Goal: Task Accomplishment & Management: Manage account settings

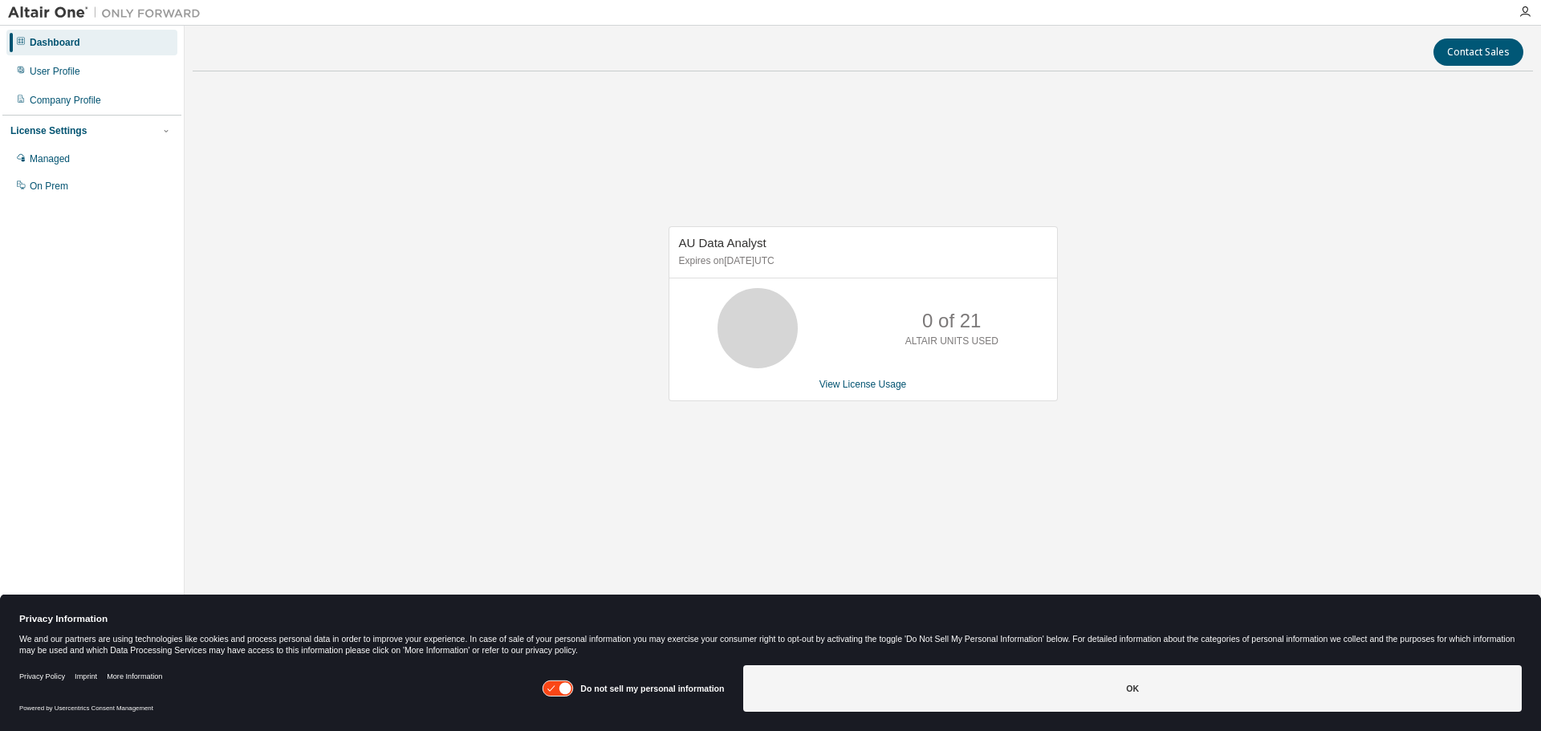
click at [1051, 517] on div "AU Data Analyst Expires on March 23, 2026 UTC 0 of 21 ALTAIR UNITS USED View Li…" at bounding box center [863, 321] width 1340 height 475
click at [727, 253] on div "AU Data Analyst Expires on March 23, 2026 UTC" at bounding box center [863, 252] width 388 height 51
click at [884, 388] on link "View License Usage" at bounding box center [862, 384] width 87 height 11
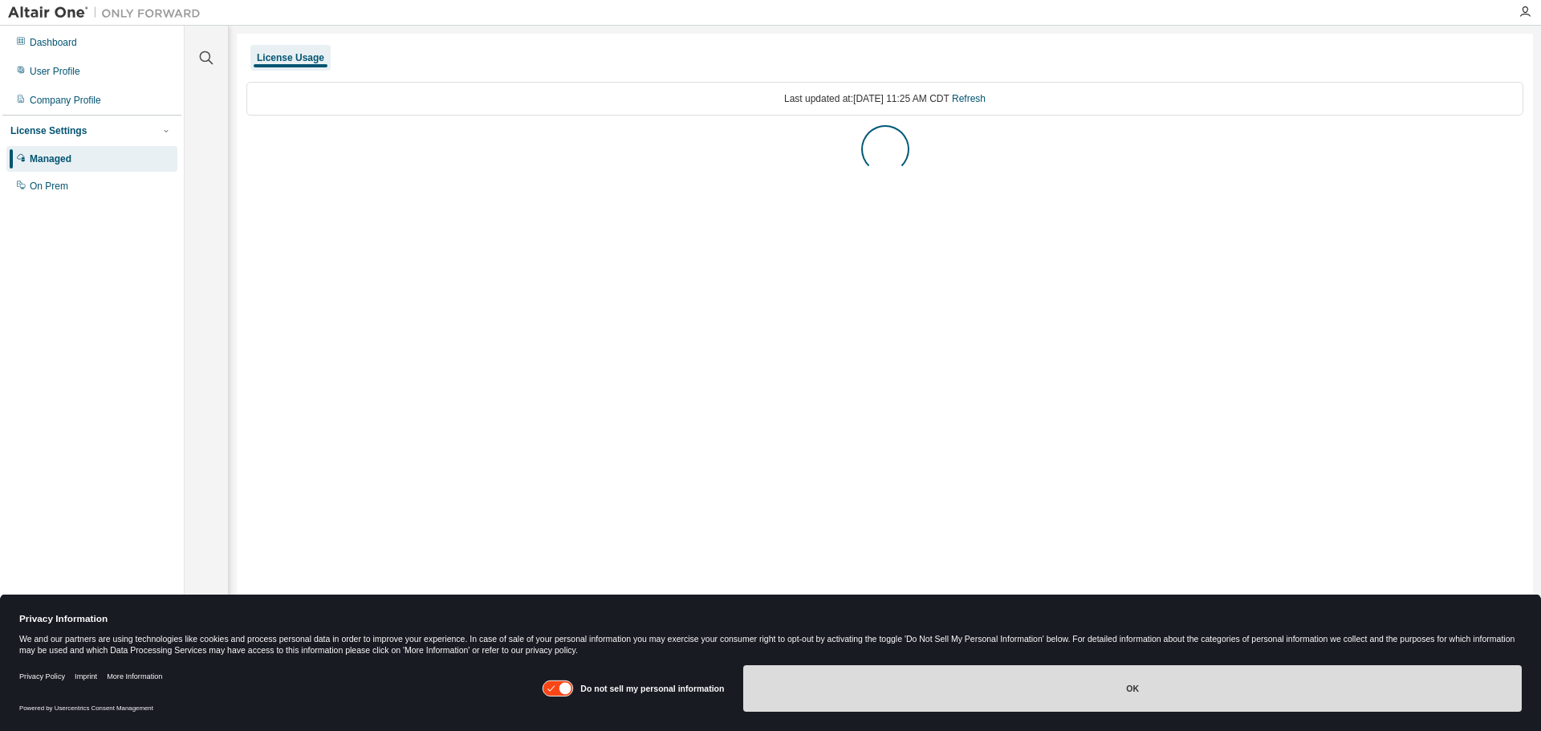
drag, startPoint x: 1182, startPoint y: 689, endPoint x: 1161, endPoint y: 684, distance: 21.6
click at [1181, 689] on button "OK" at bounding box center [1132, 688] width 779 height 47
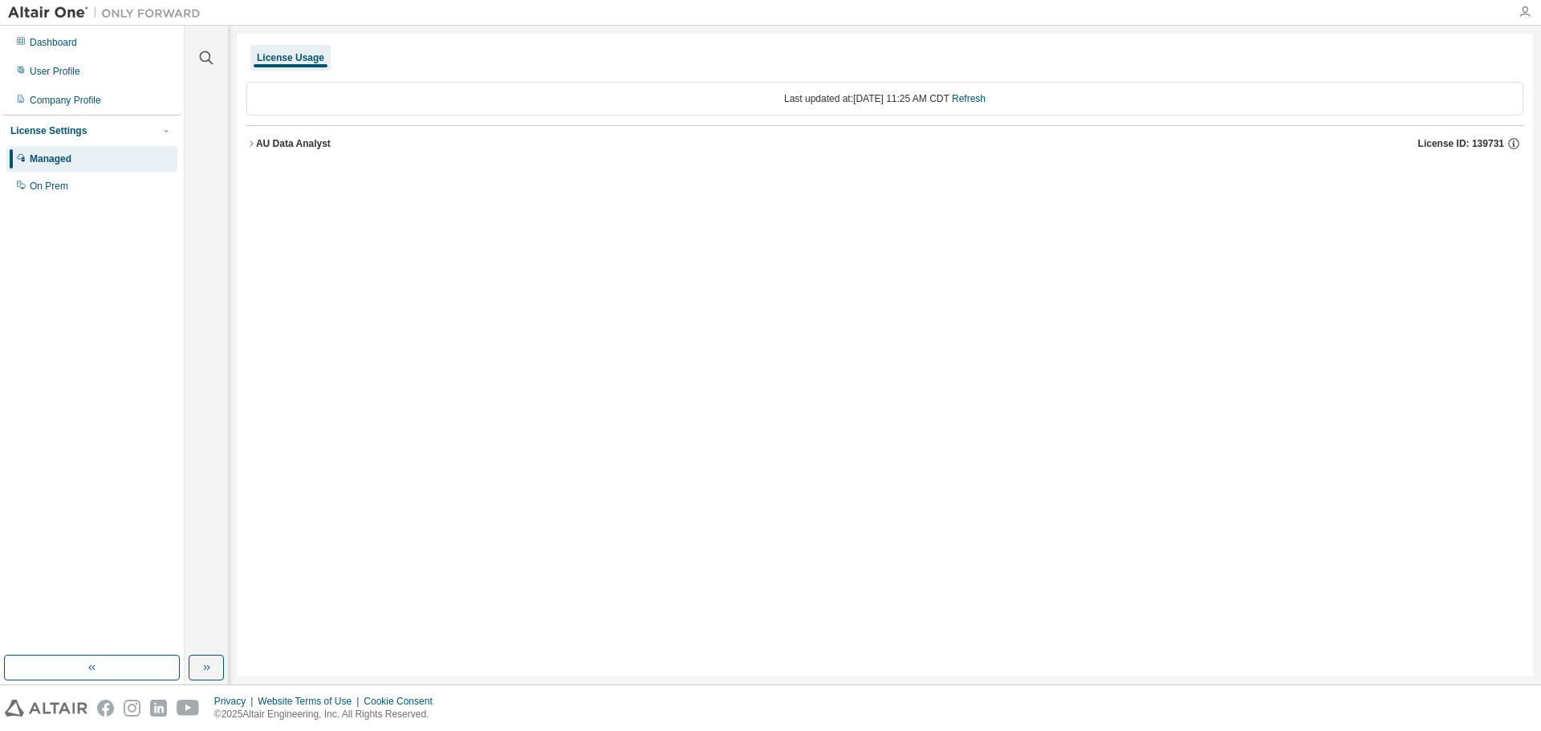
click at [1519, 10] on icon "button" at bounding box center [1525, 12] width 13 height 13
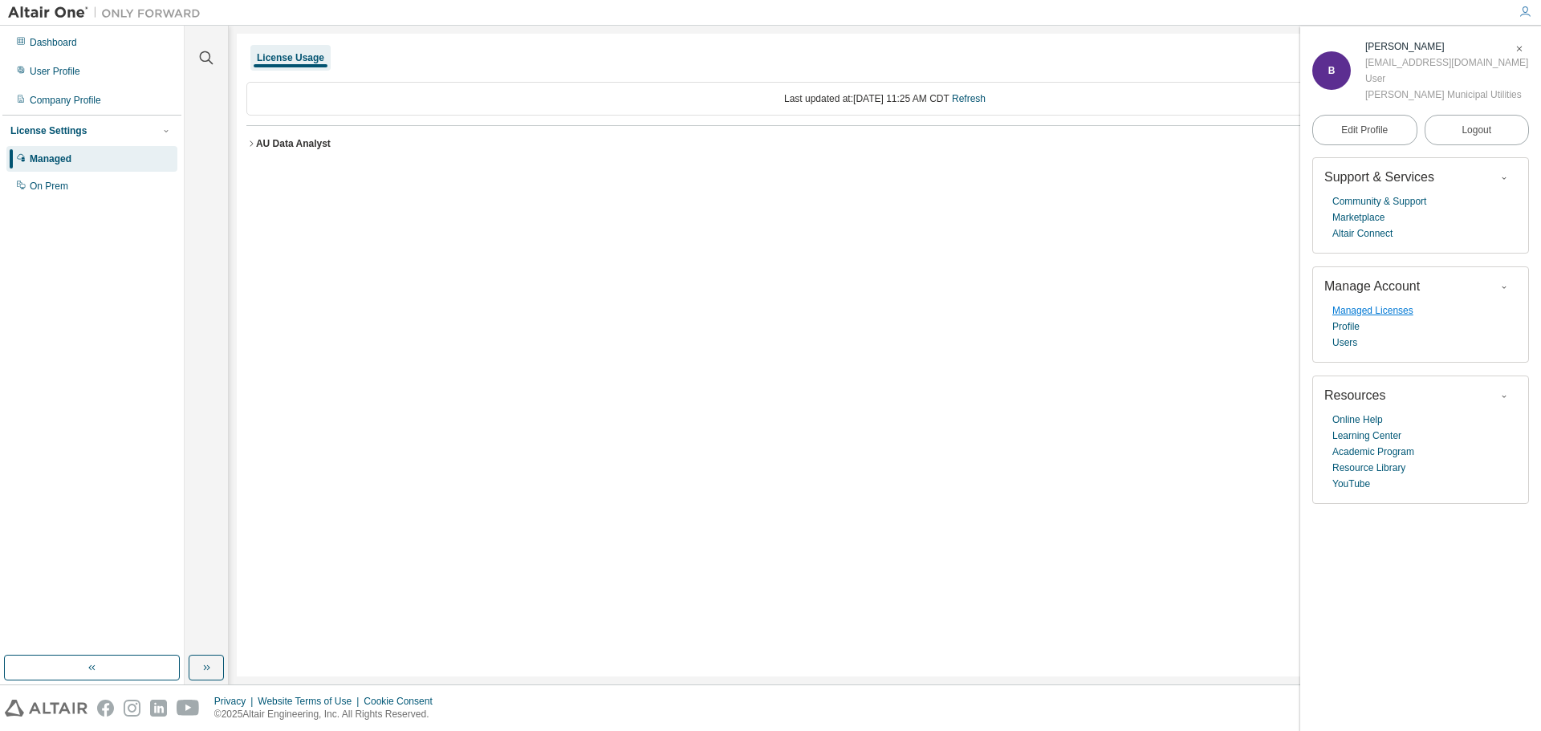
click at [1386, 317] on link "Managed Licenses" at bounding box center [1372, 311] width 81 height 16
click at [1367, 224] on link "Marketplace" at bounding box center [1358, 217] width 52 height 16
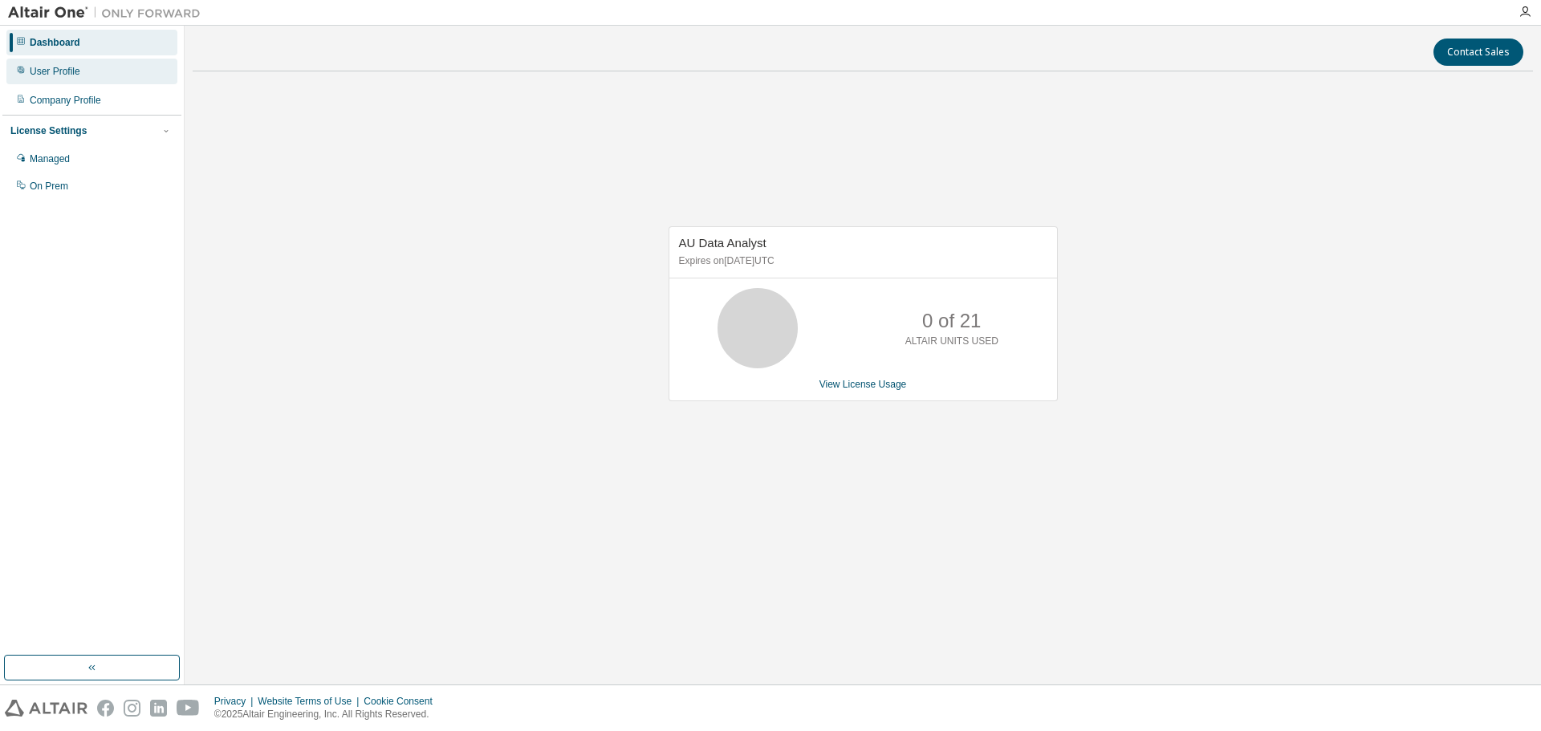
click at [94, 75] on div "User Profile" at bounding box center [91, 72] width 171 height 26
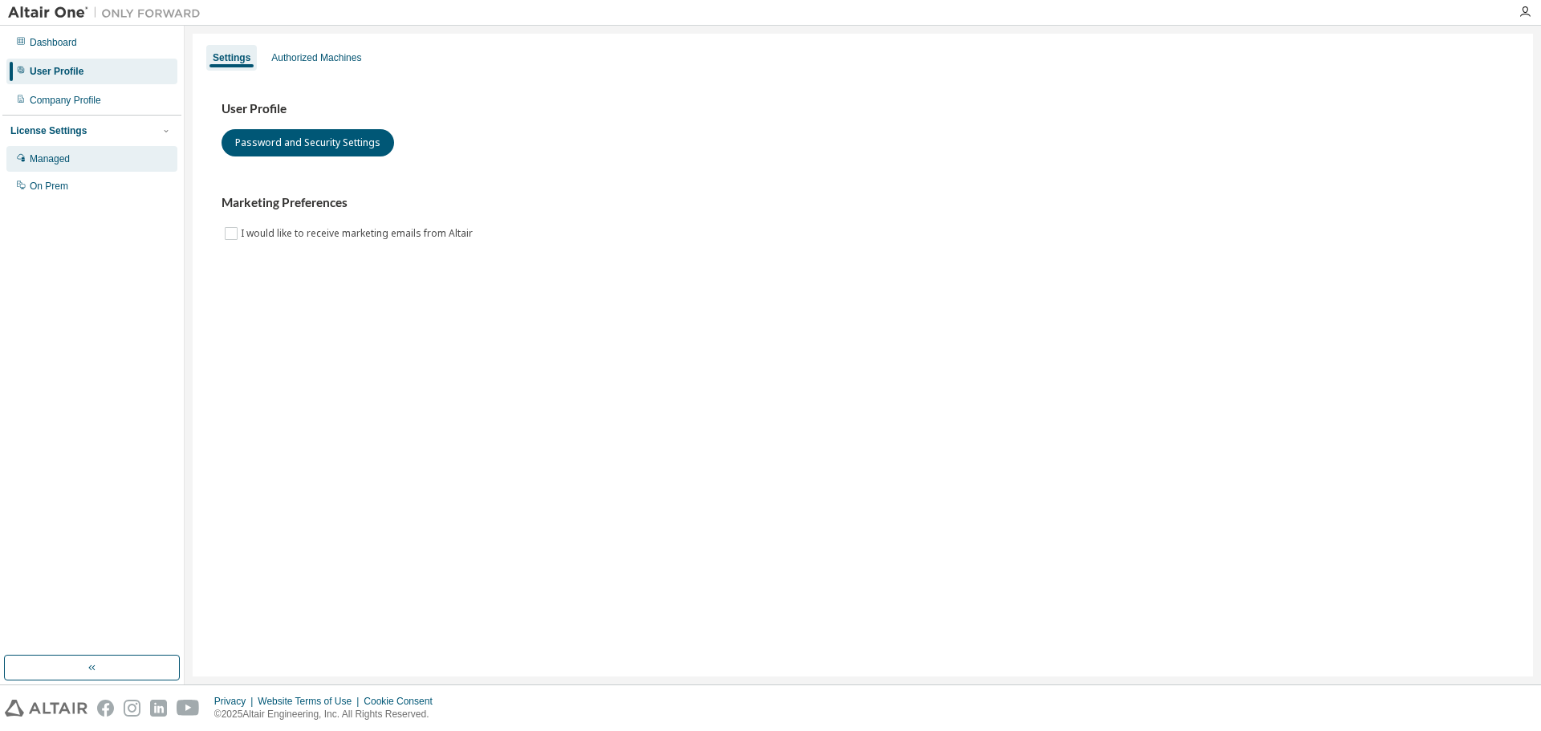
click at [102, 163] on div "Managed" at bounding box center [91, 159] width 171 height 26
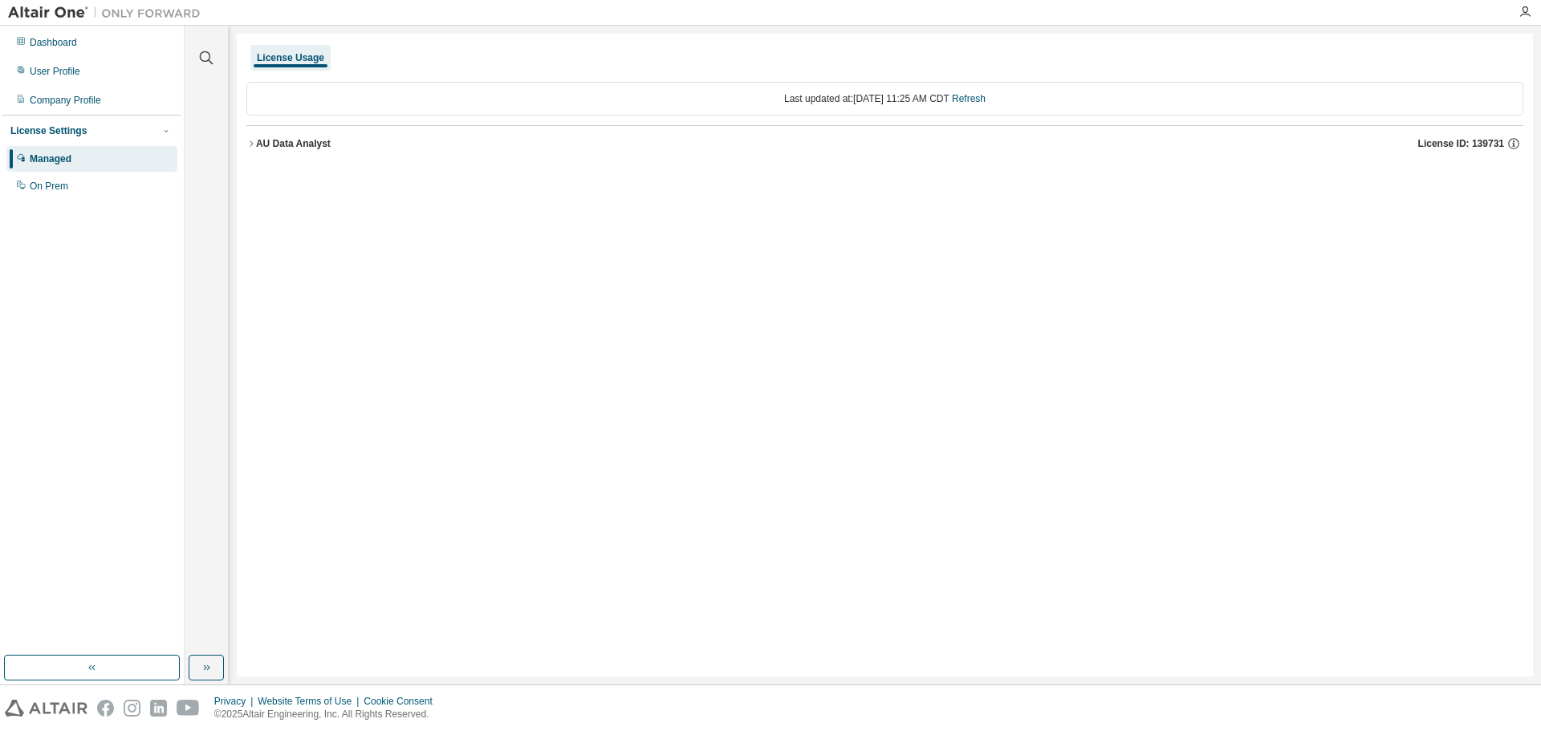
click at [252, 145] on icon "button" at bounding box center [251, 144] width 10 height 10
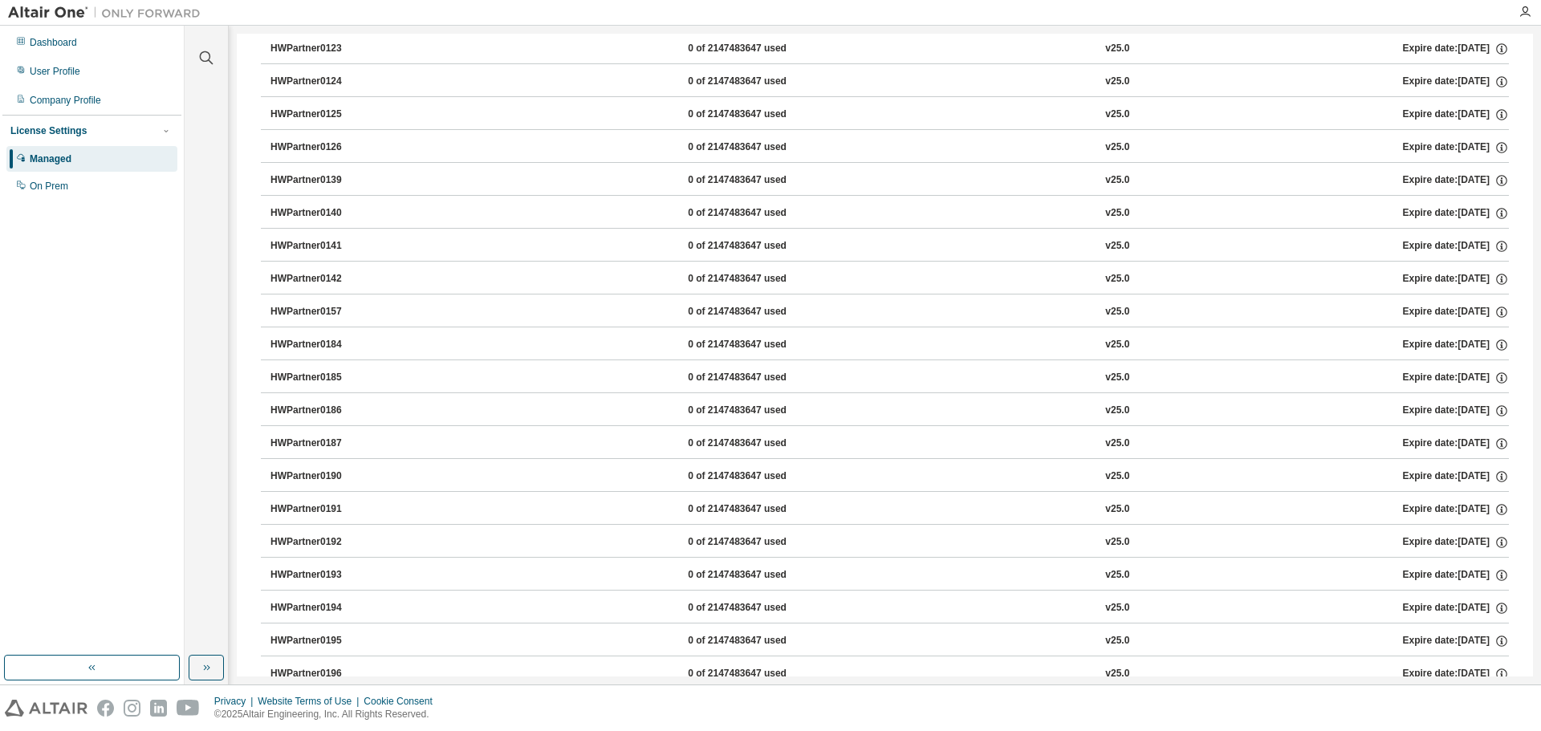
scroll to position [1364, 0]
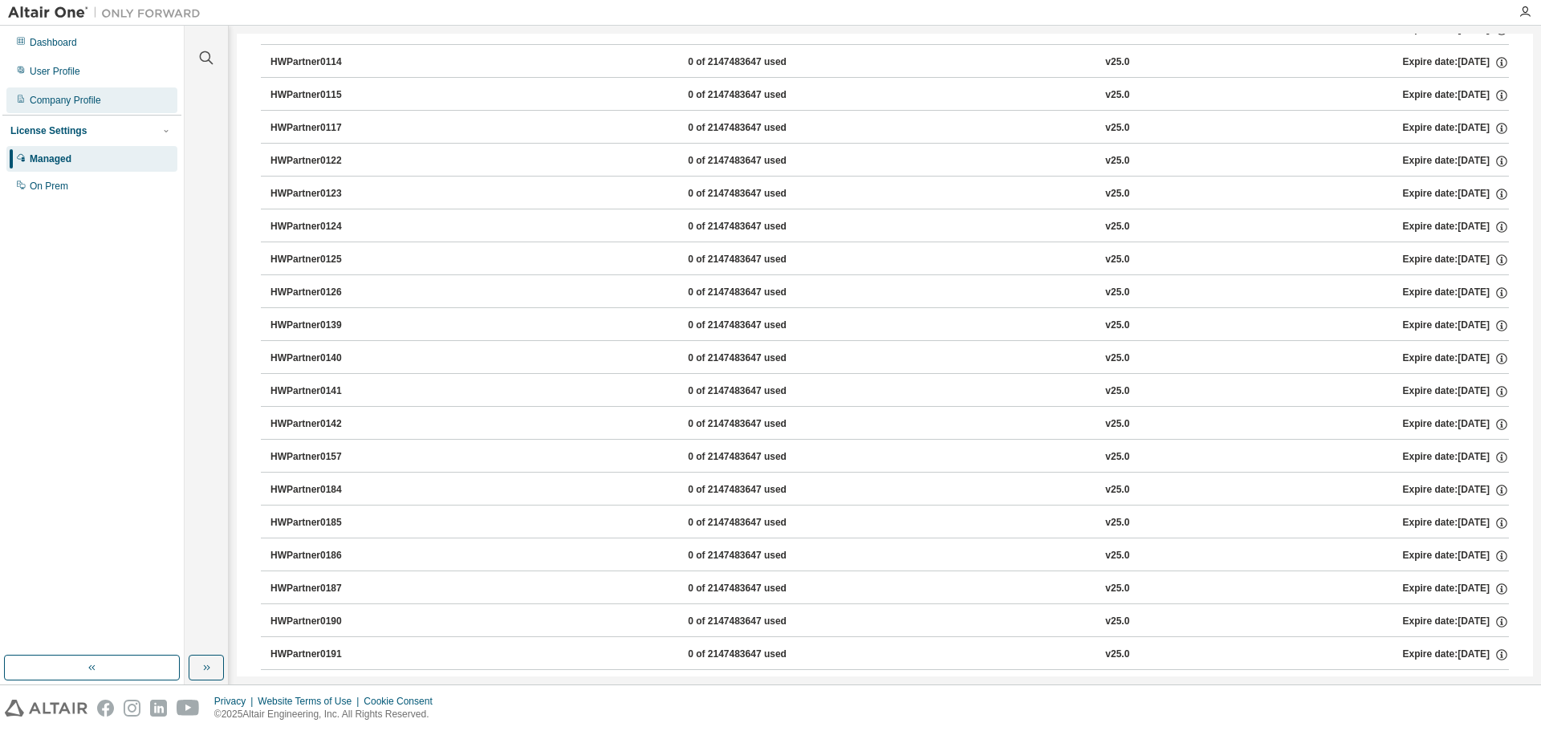
click at [94, 106] on div "Company Profile" at bounding box center [65, 100] width 71 height 13
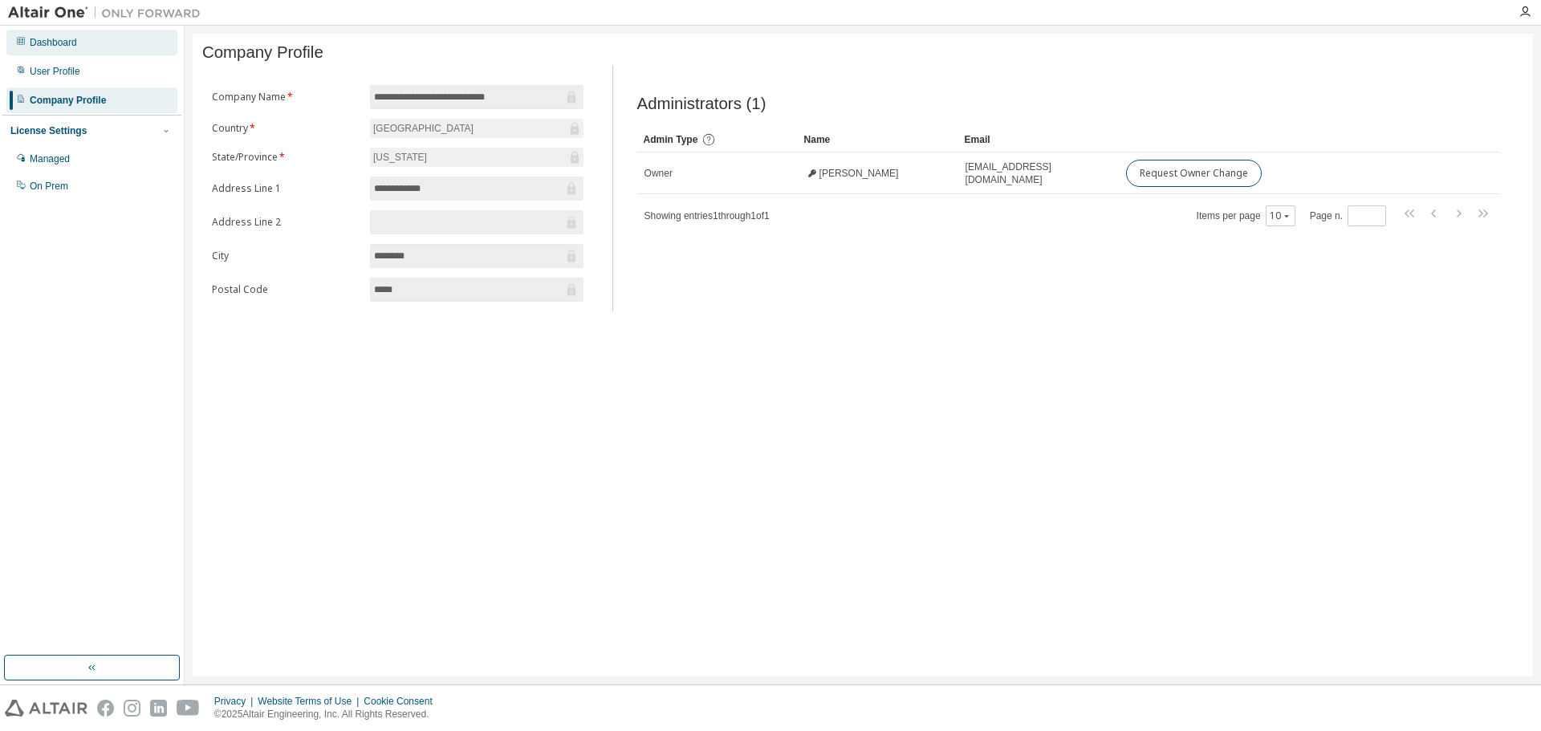
click at [47, 47] on div "Dashboard" at bounding box center [53, 42] width 47 height 13
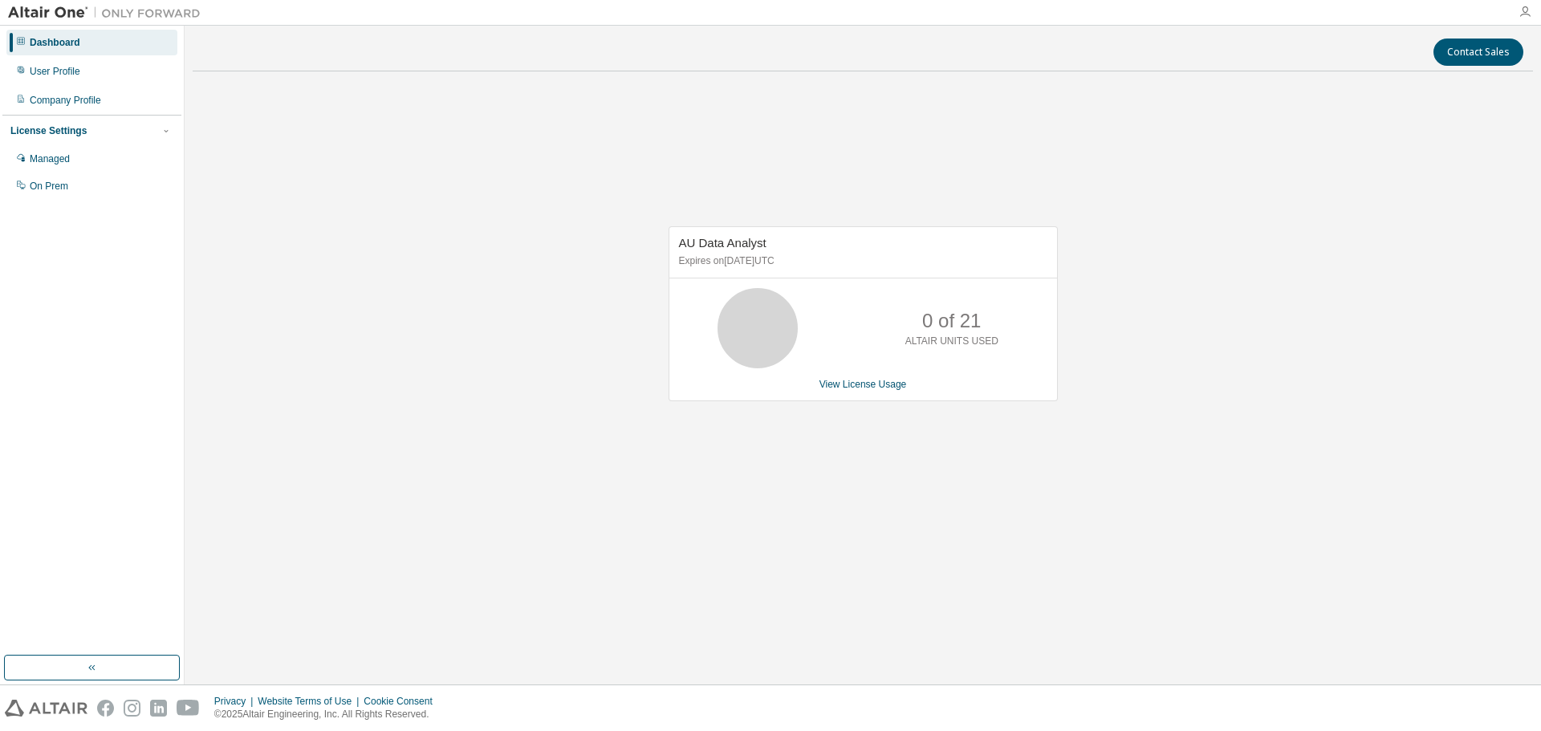
click at [1528, 10] on icon "button" at bounding box center [1525, 12] width 13 height 13
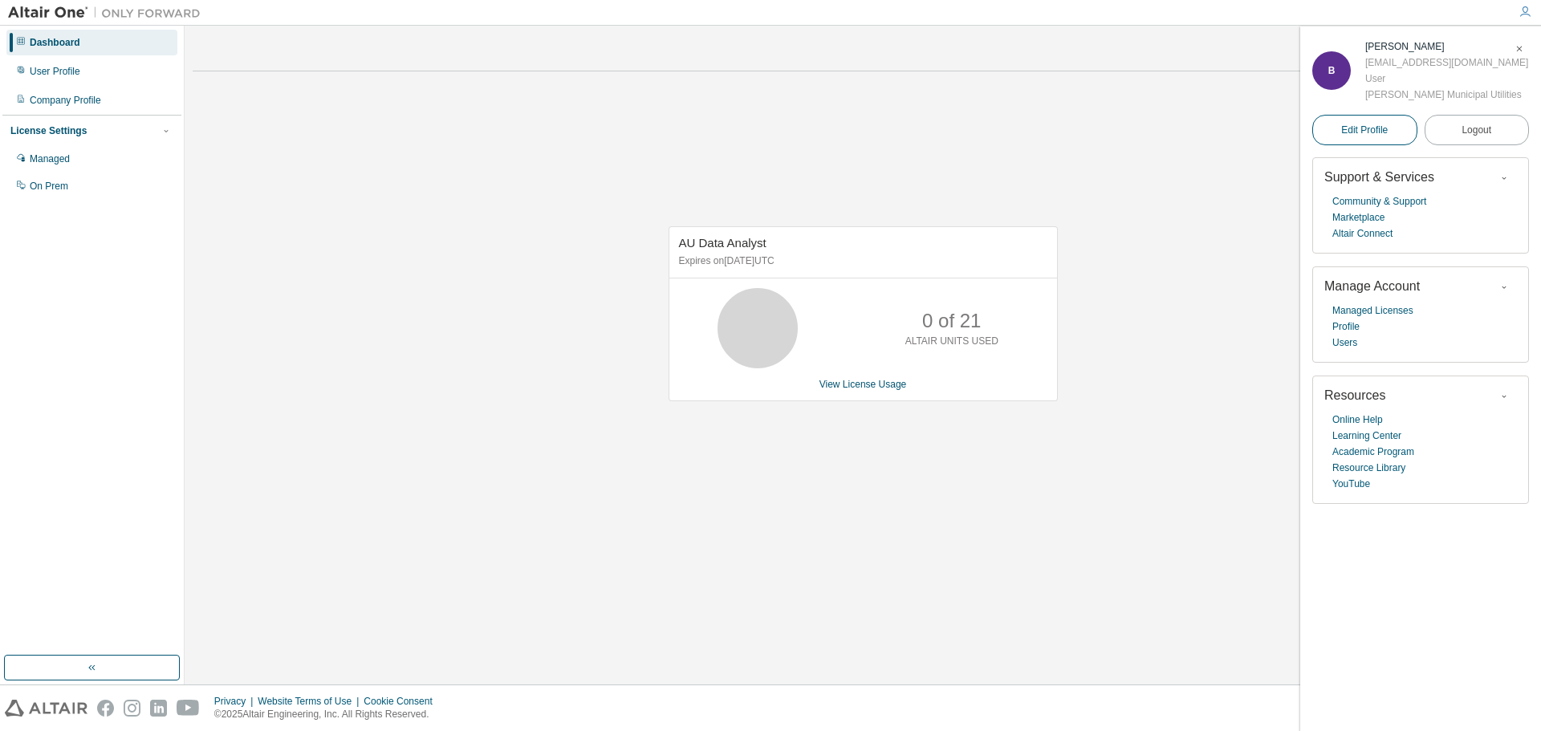
click at [1389, 138] on link "Edit Profile" at bounding box center [1364, 130] width 105 height 30
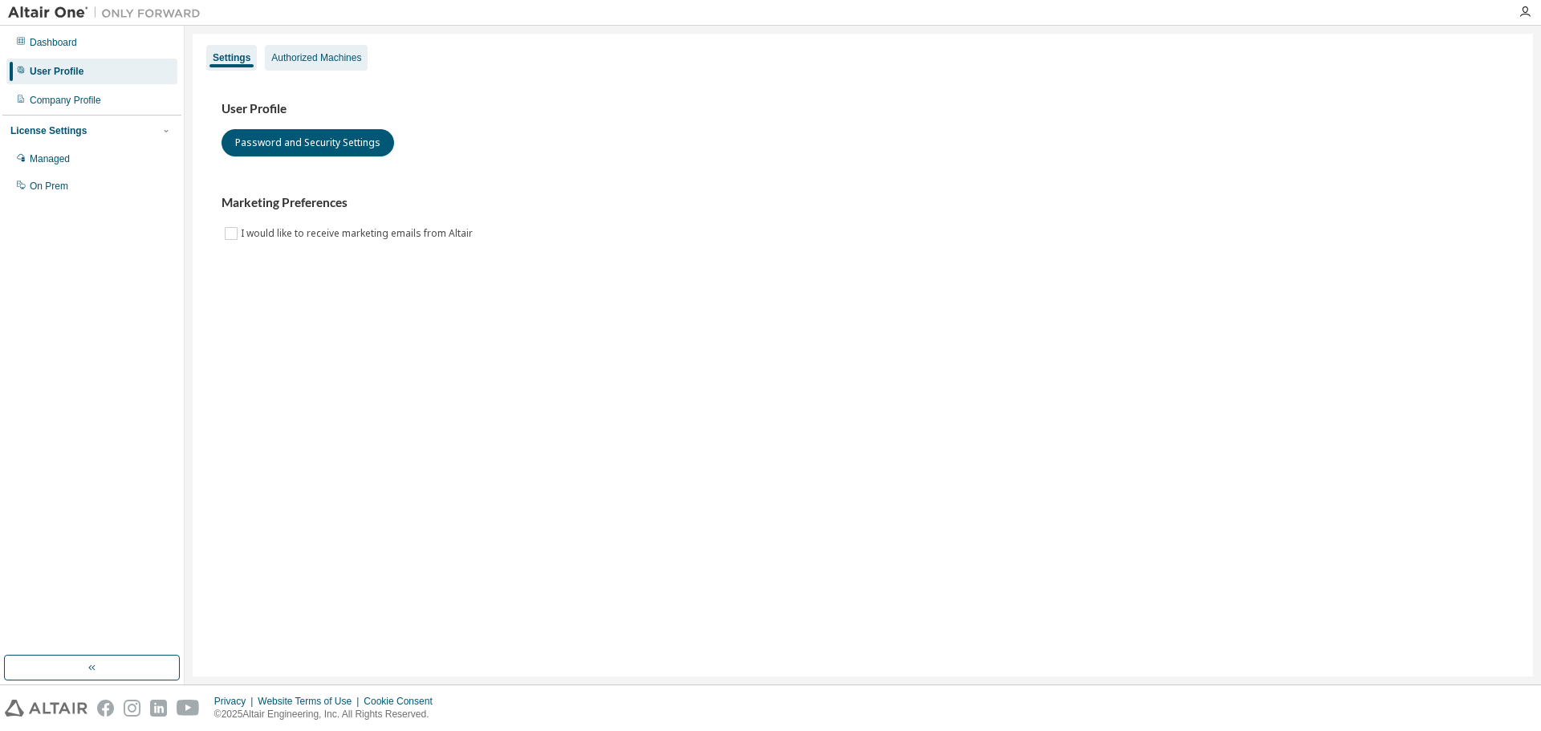
click at [336, 50] on div "Authorized Machines" at bounding box center [316, 58] width 103 height 26
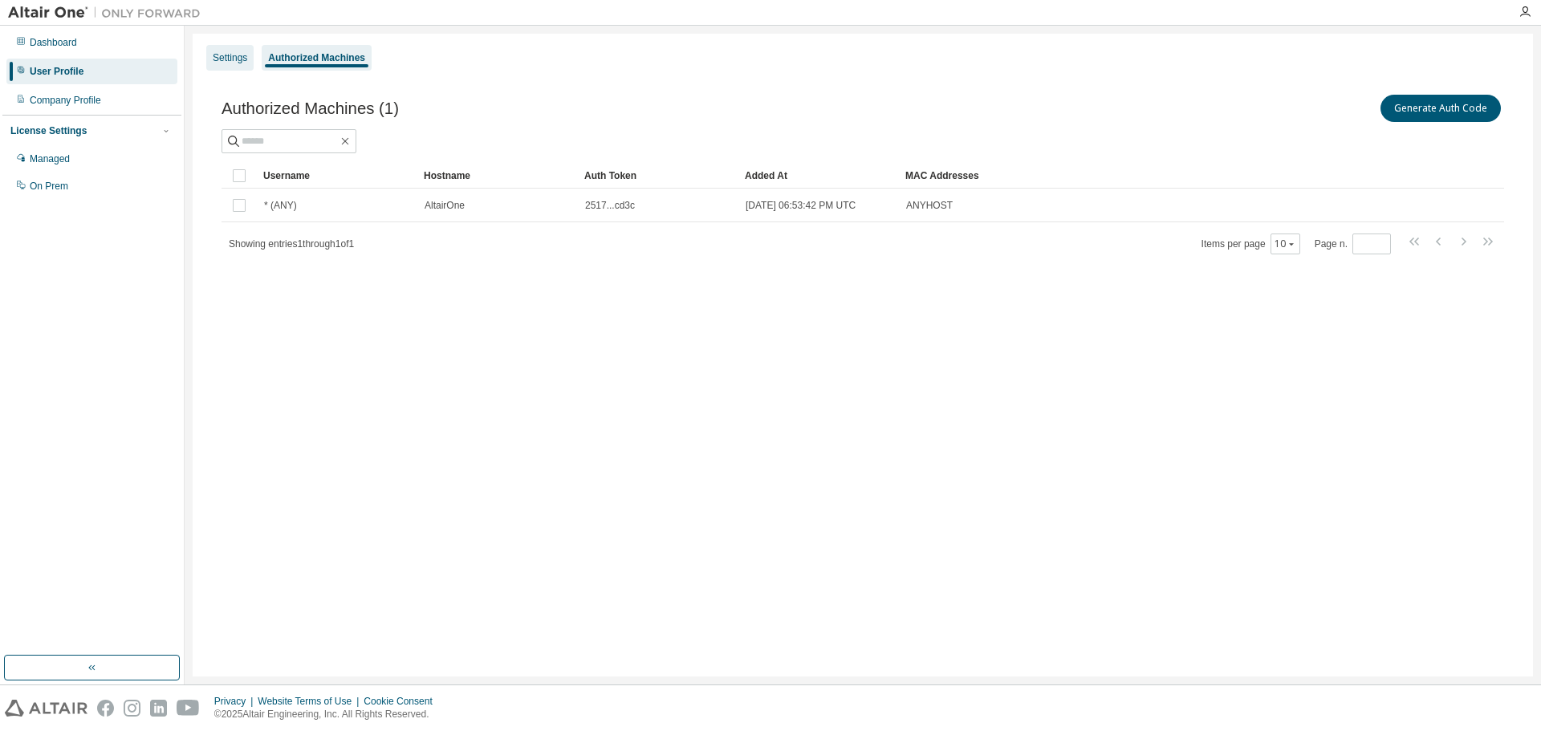
click at [225, 53] on div "Settings" at bounding box center [230, 57] width 35 height 13
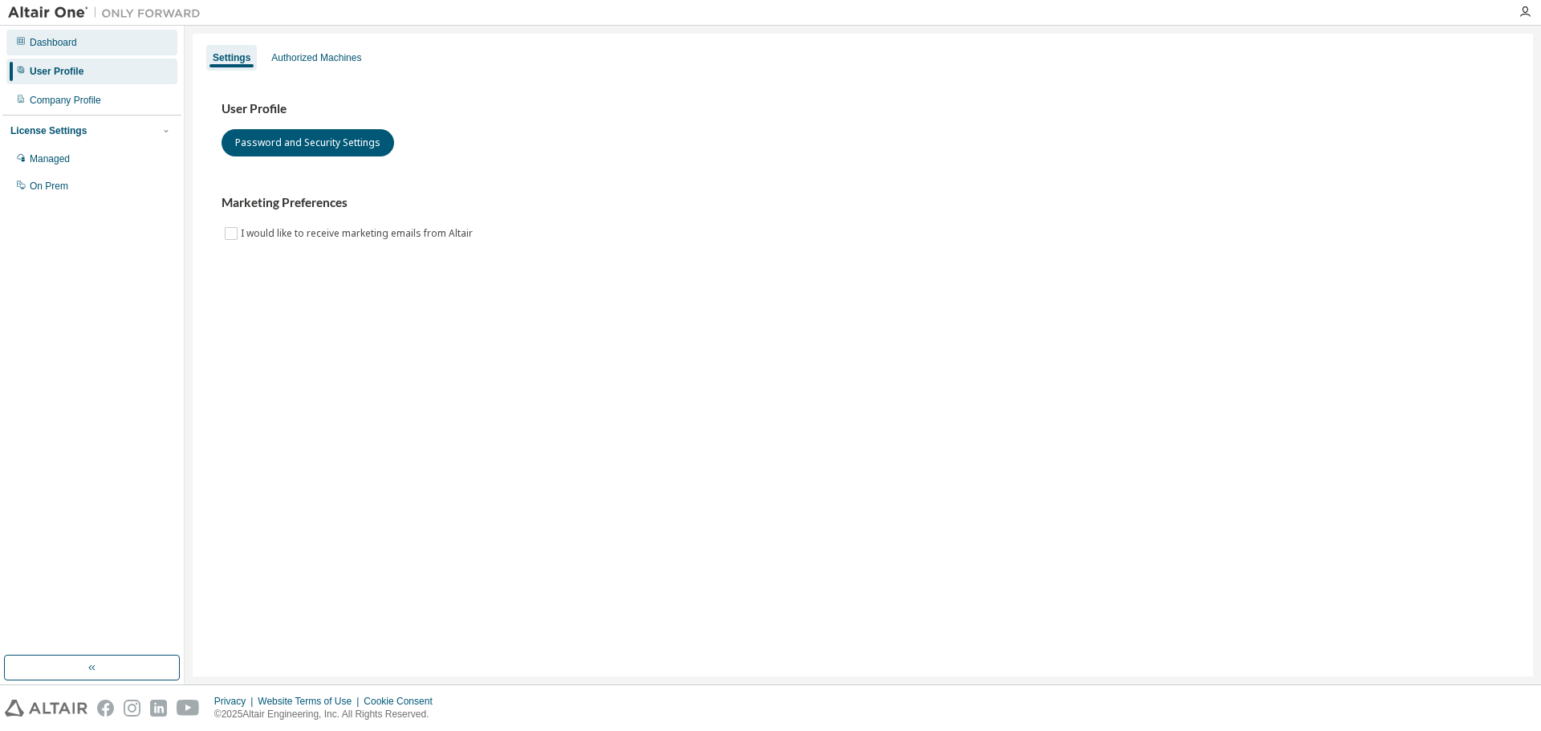
click at [51, 46] on div "Dashboard" at bounding box center [53, 42] width 47 height 13
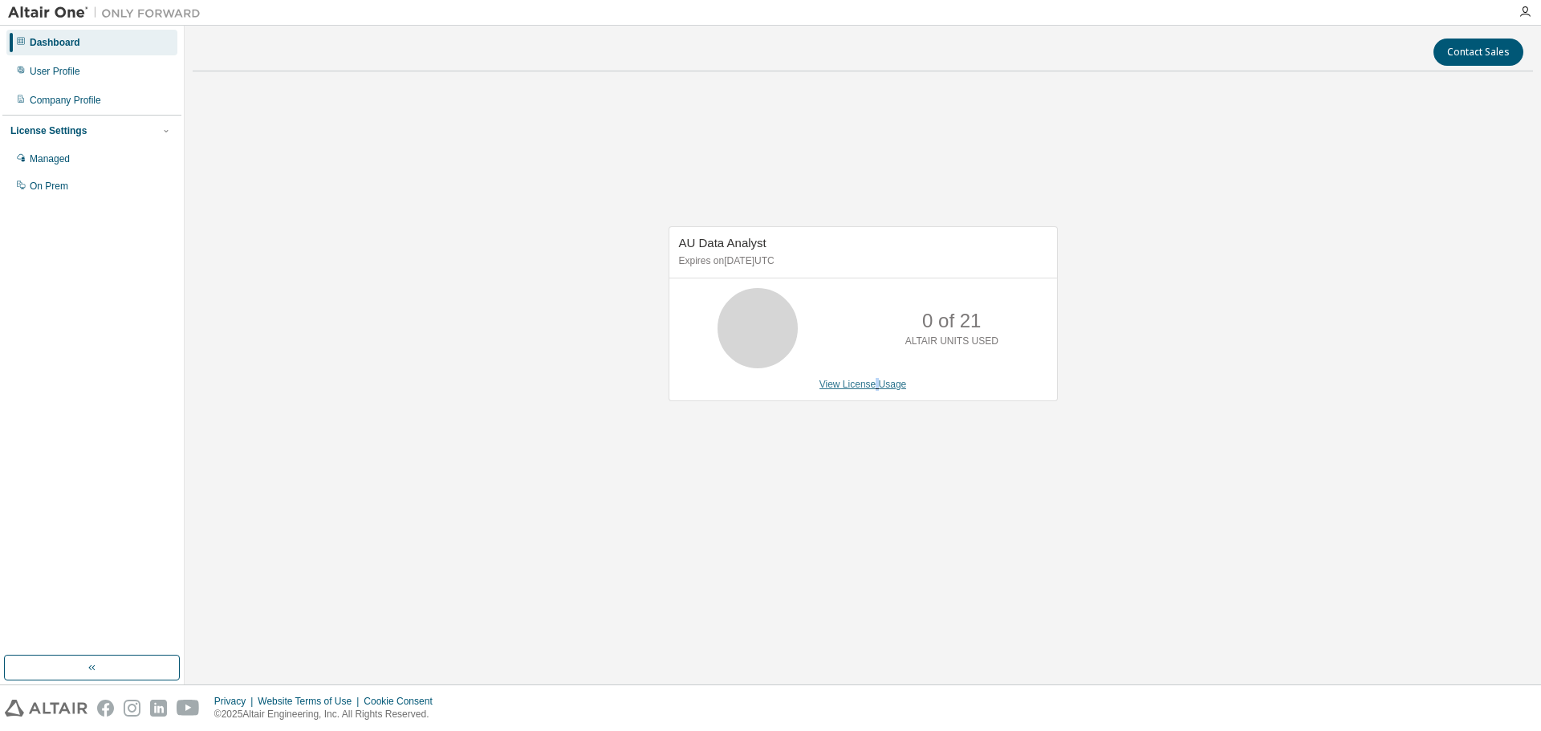
click at [876, 383] on link "View License Usage" at bounding box center [862, 384] width 87 height 11
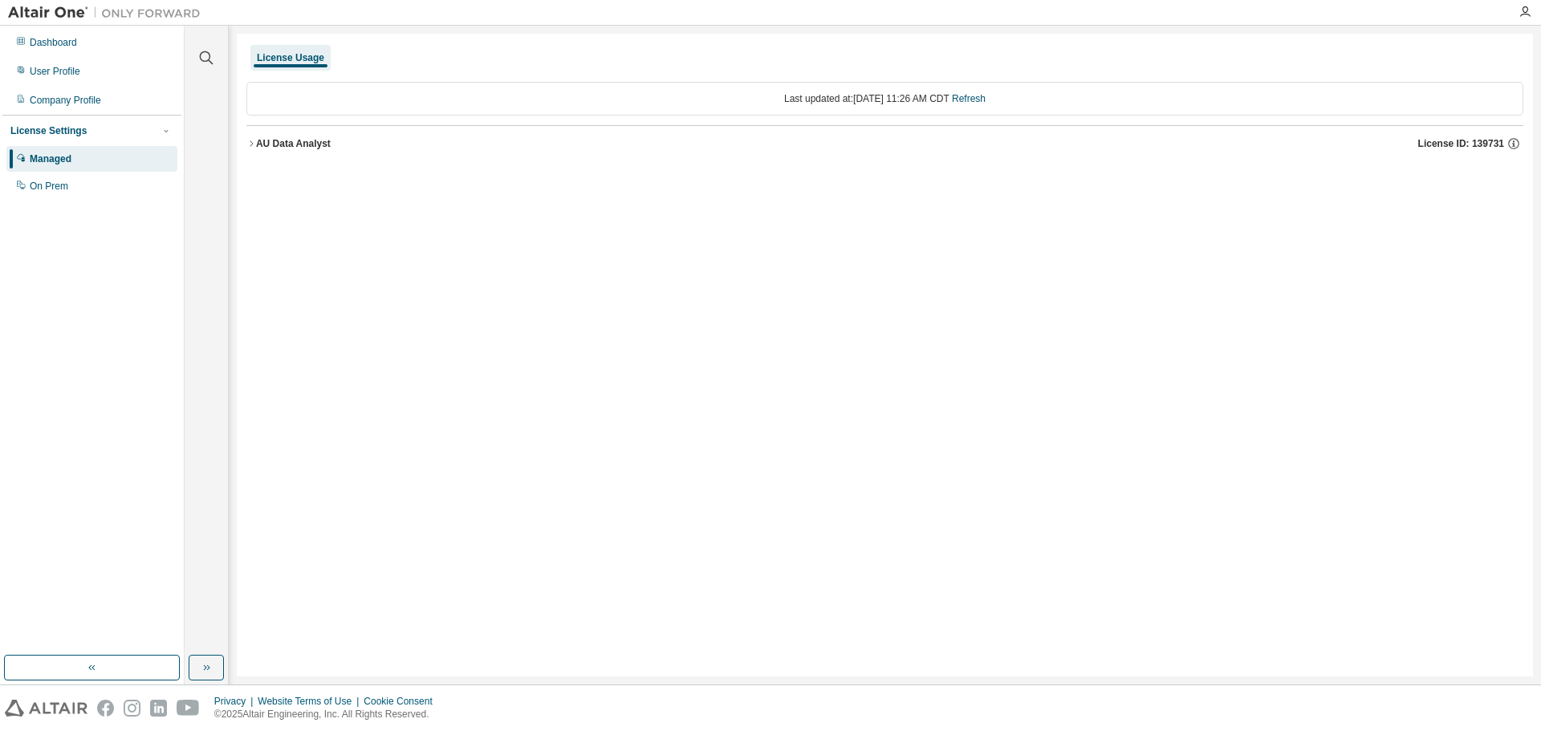
click at [295, 149] on div "AU Data Analyst" at bounding box center [293, 143] width 75 height 13
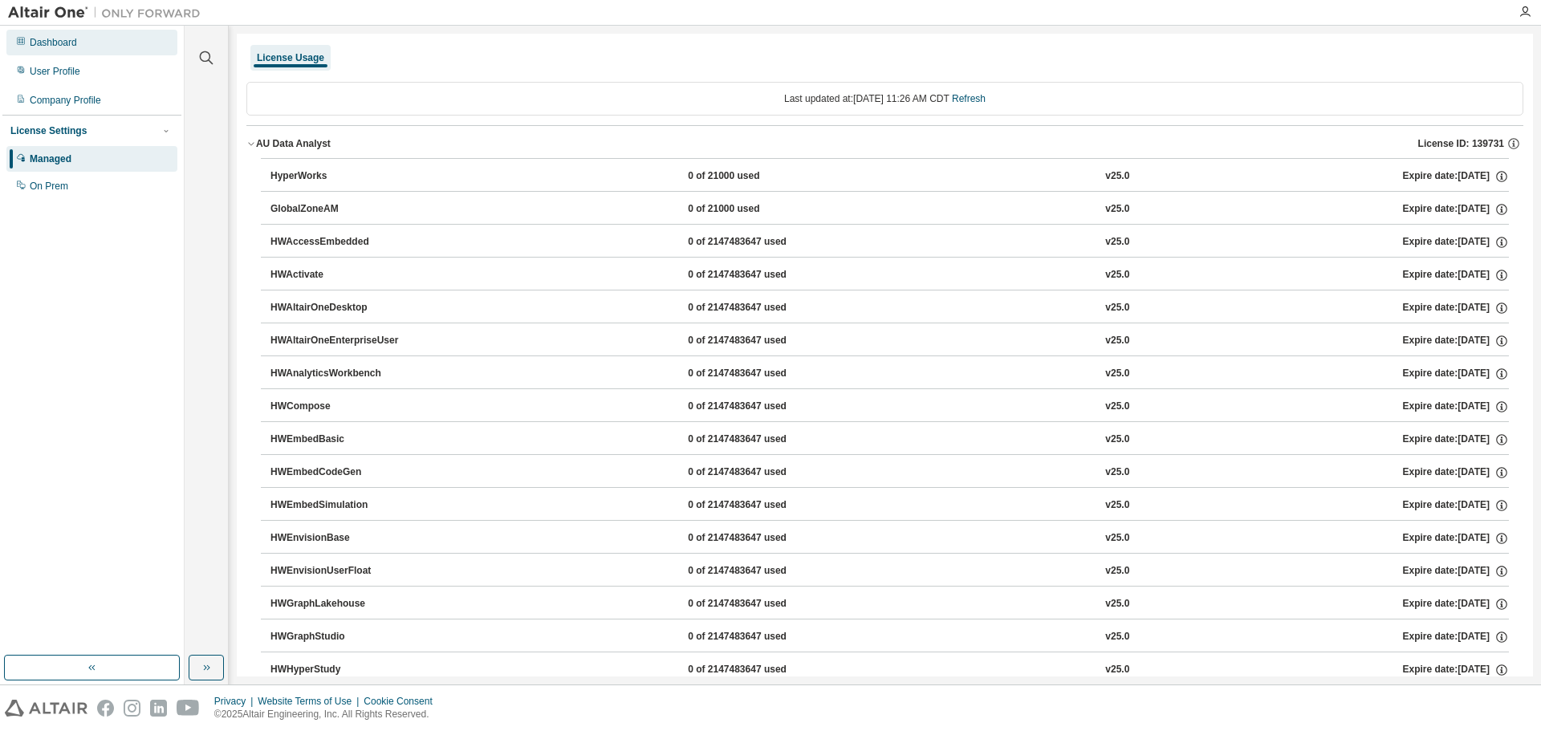
click at [132, 34] on div "Dashboard" at bounding box center [91, 43] width 171 height 26
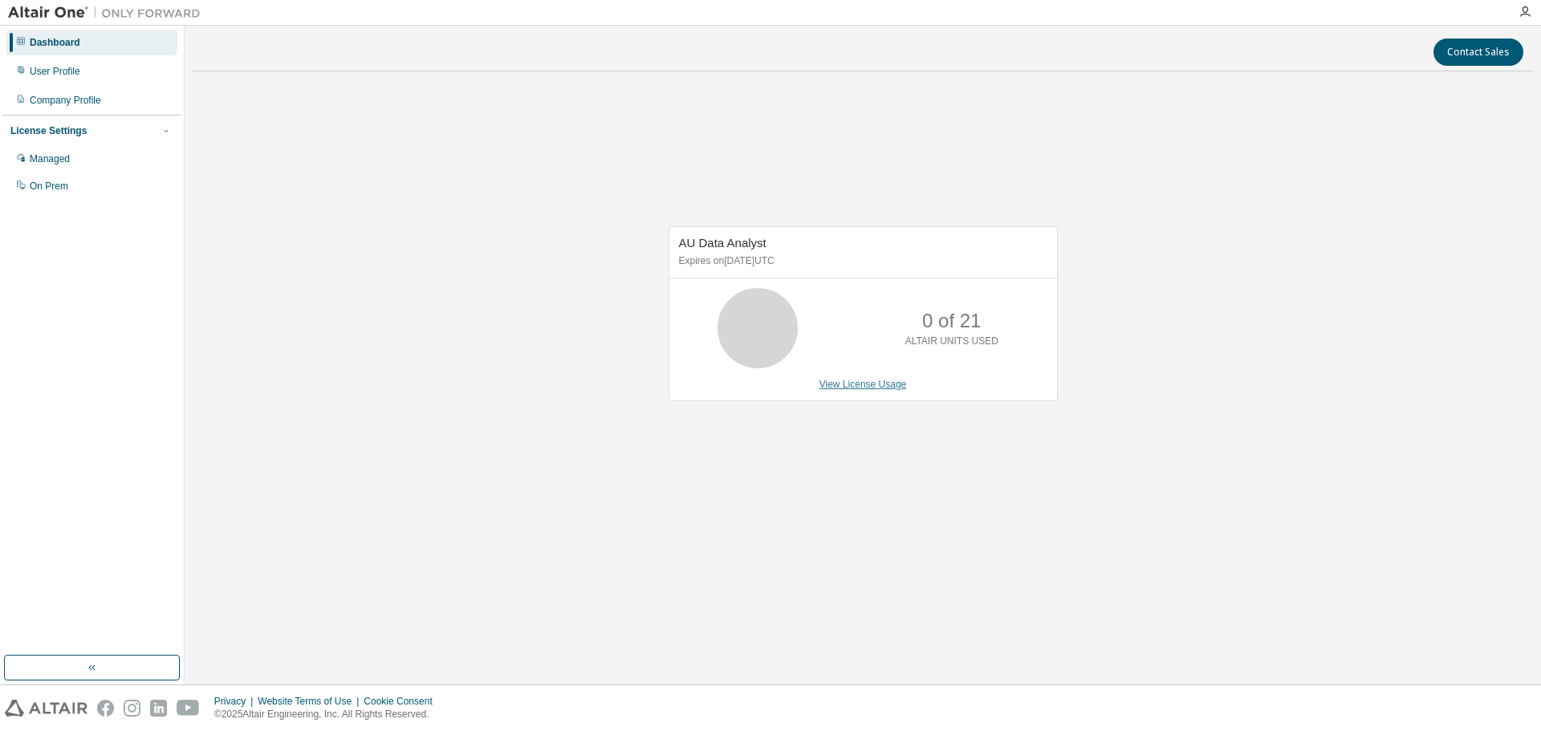
click at [872, 382] on link "View License Usage" at bounding box center [862, 384] width 87 height 11
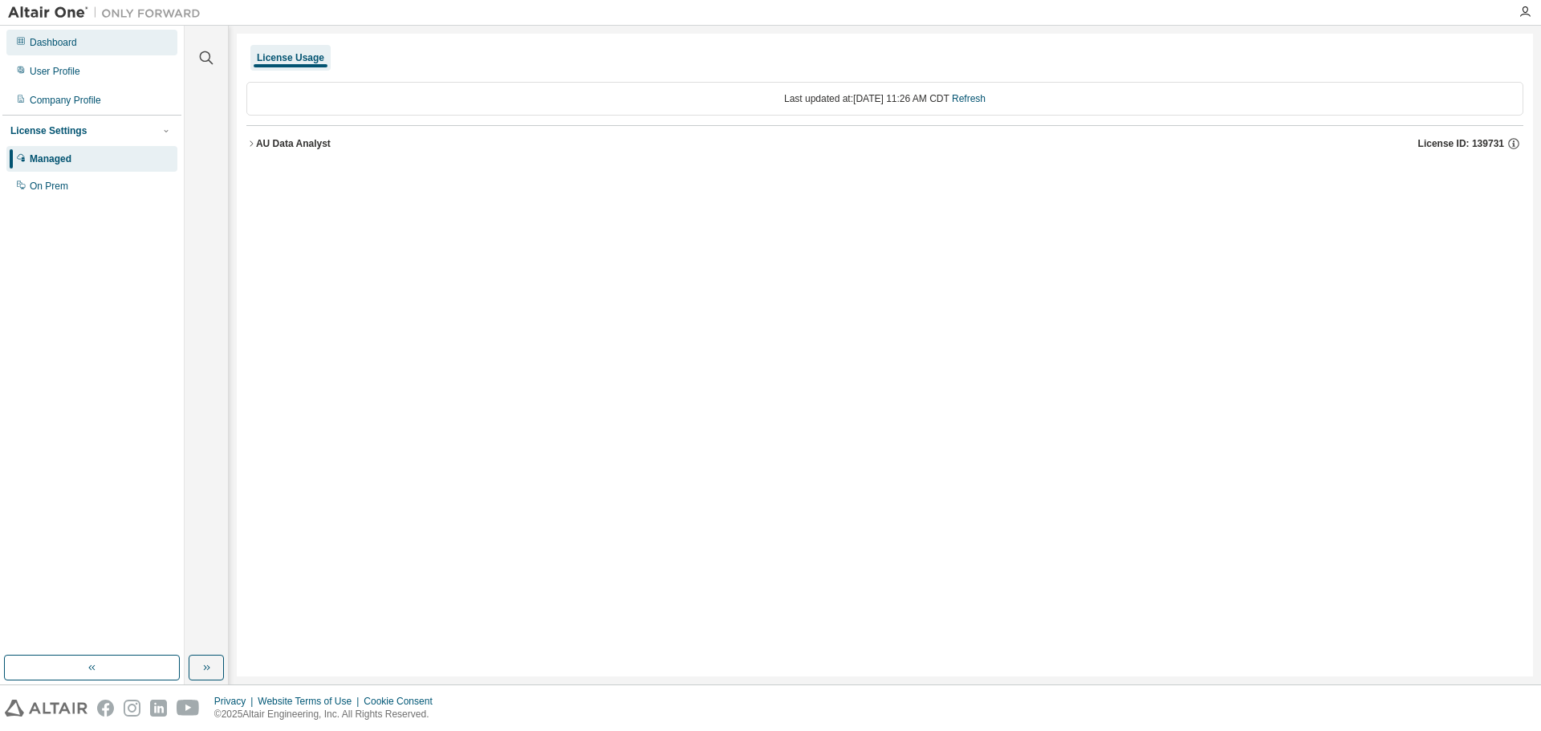
click at [43, 35] on div "Dashboard" at bounding box center [91, 43] width 171 height 26
